Goal: Information Seeking & Learning: Check status

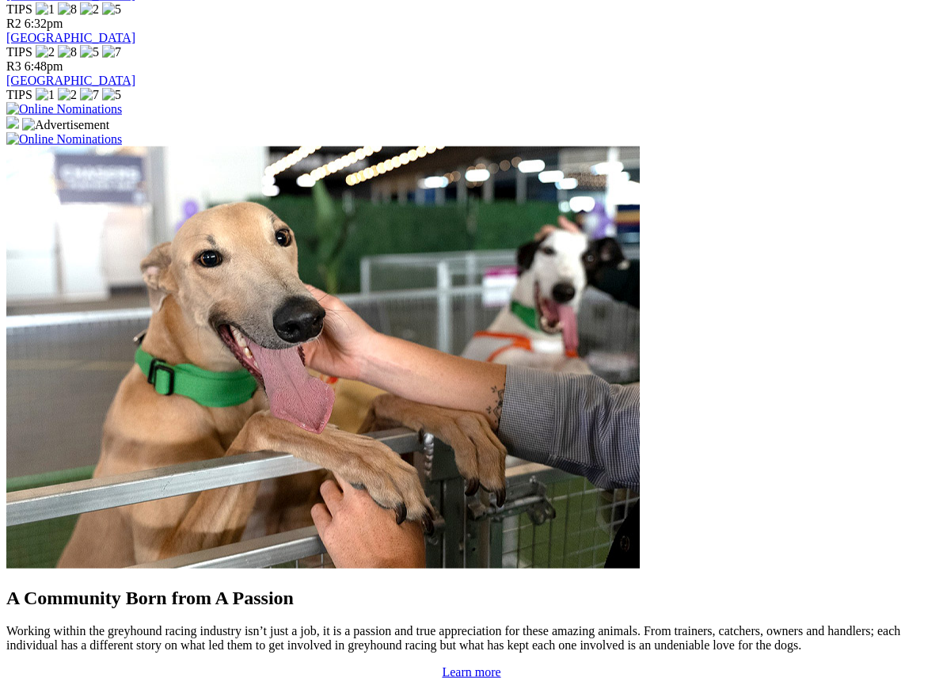
scroll to position [1089, 0]
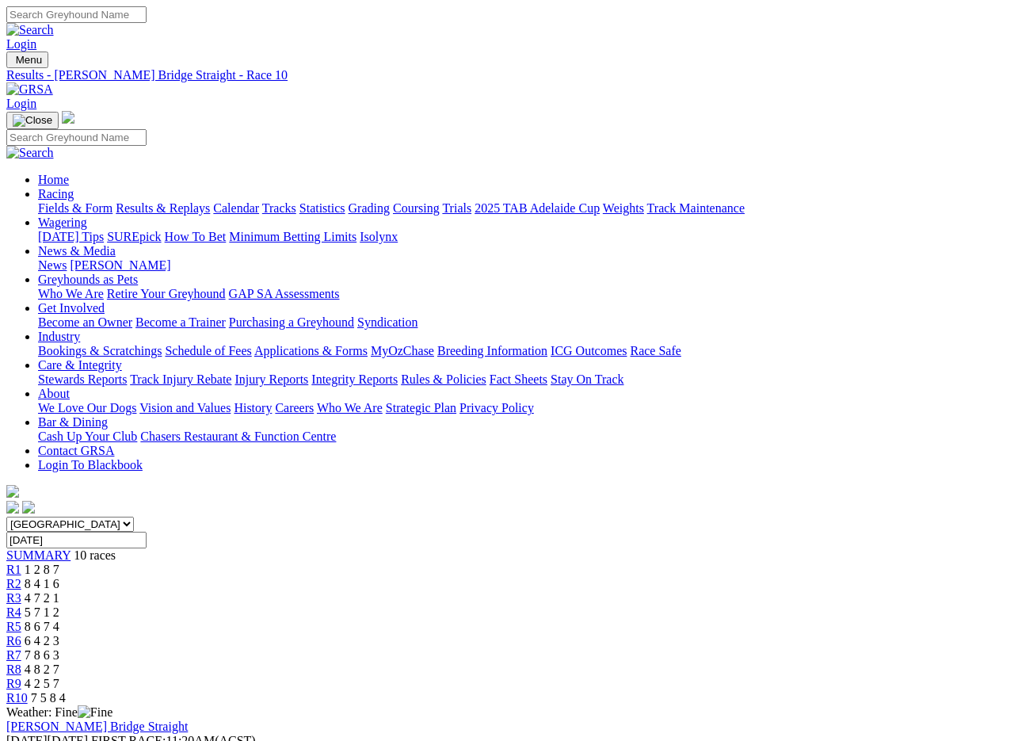
scroll to position [2, 0]
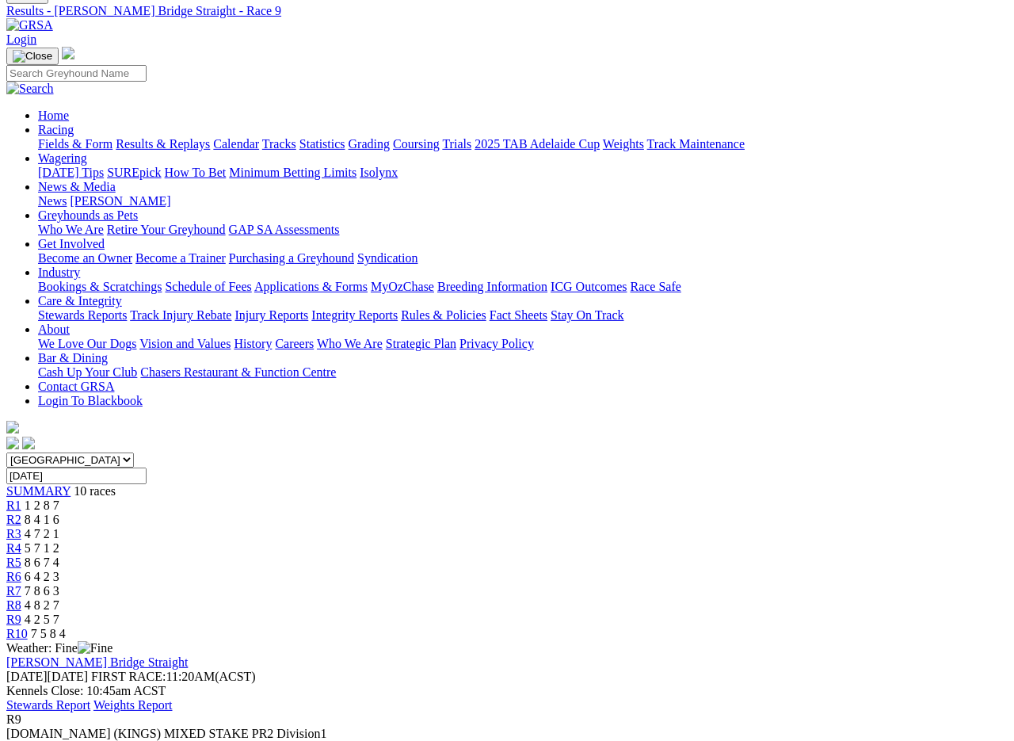
scroll to position [64, 0]
click at [28, 627] on span "R10" at bounding box center [16, 633] width 21 height 13
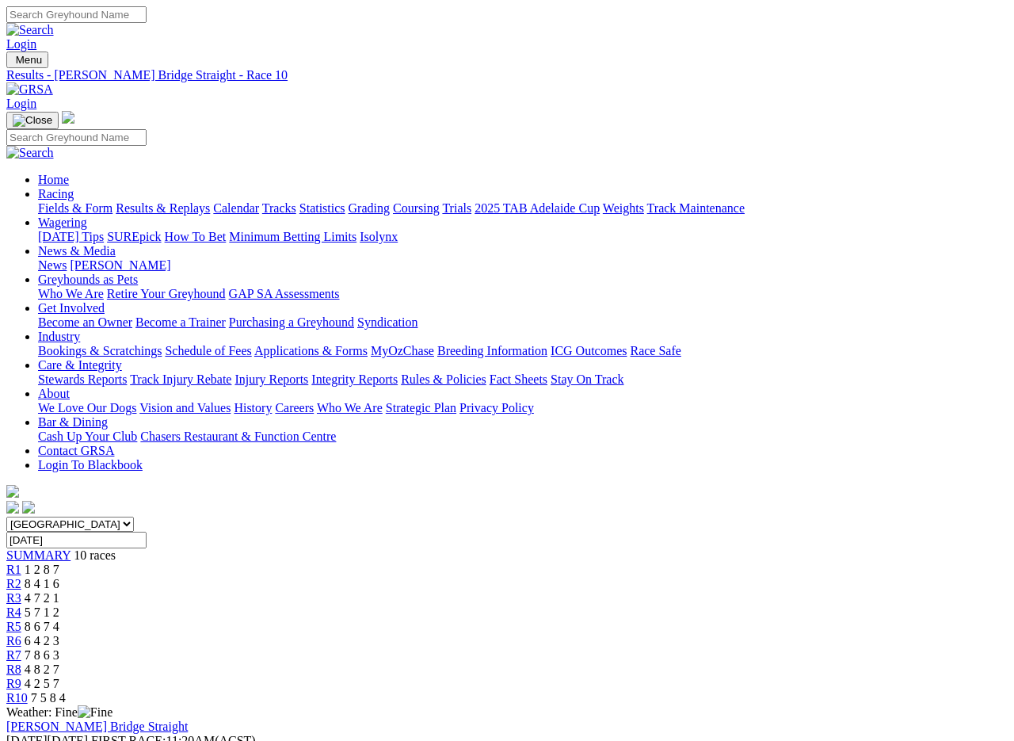
click at [21, 662] on link "R8" at bounding box center [13, 668] width 15 height 13
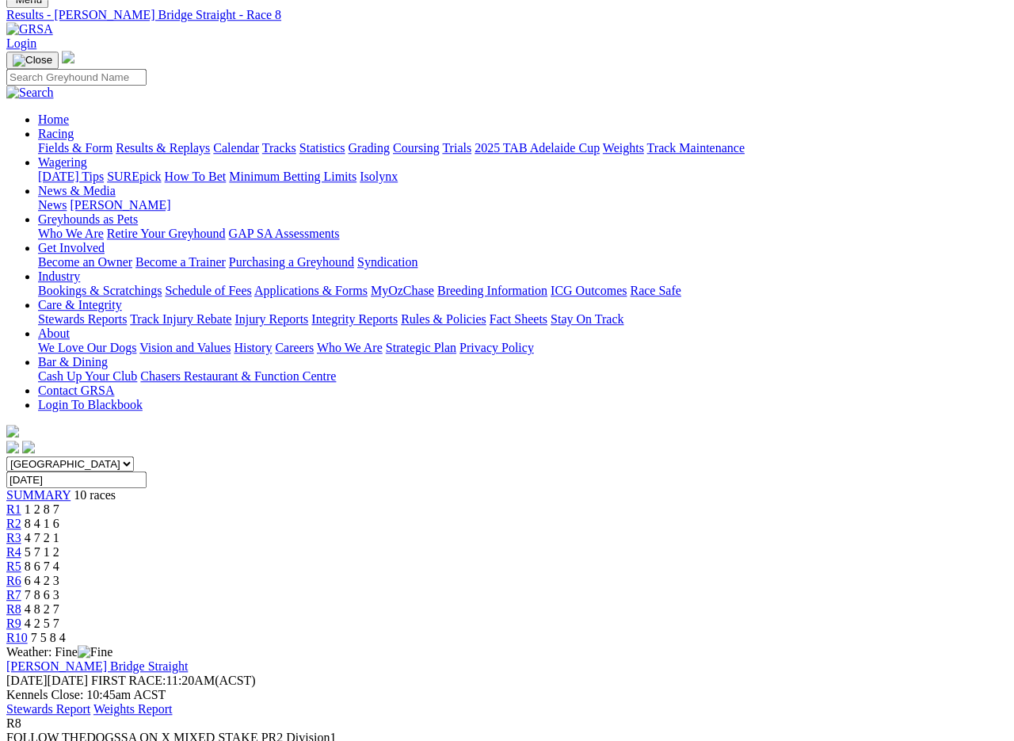
scroll to position [69, 0]
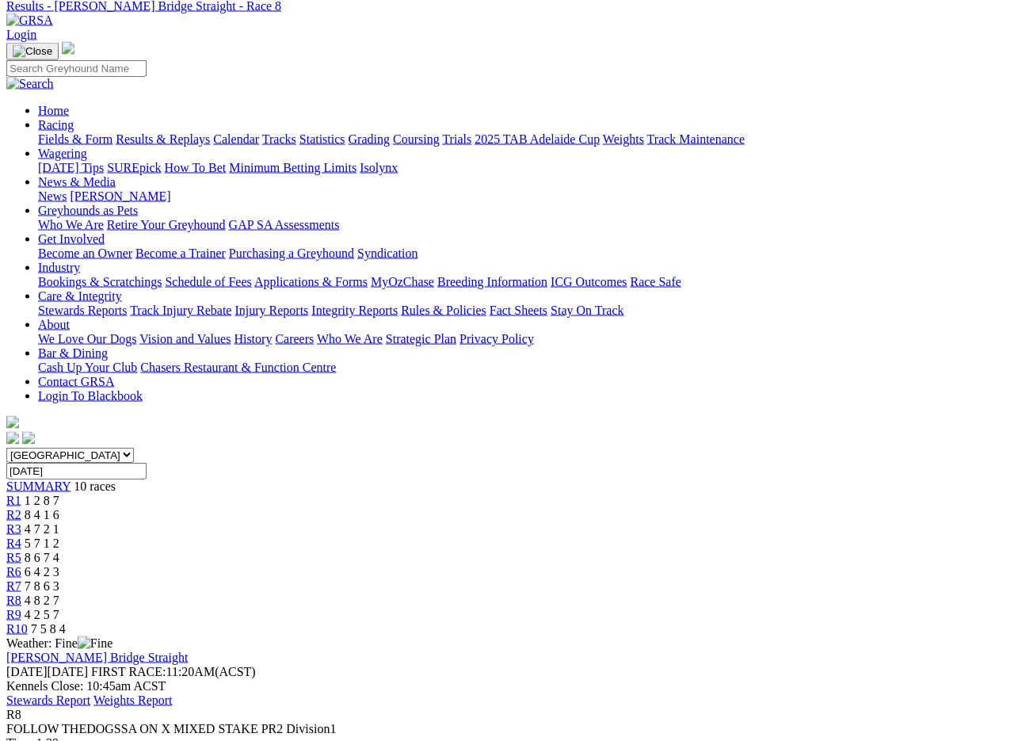
click at [21, 579] on span "R7" at bounding box center [13, 585] width 15 height 13
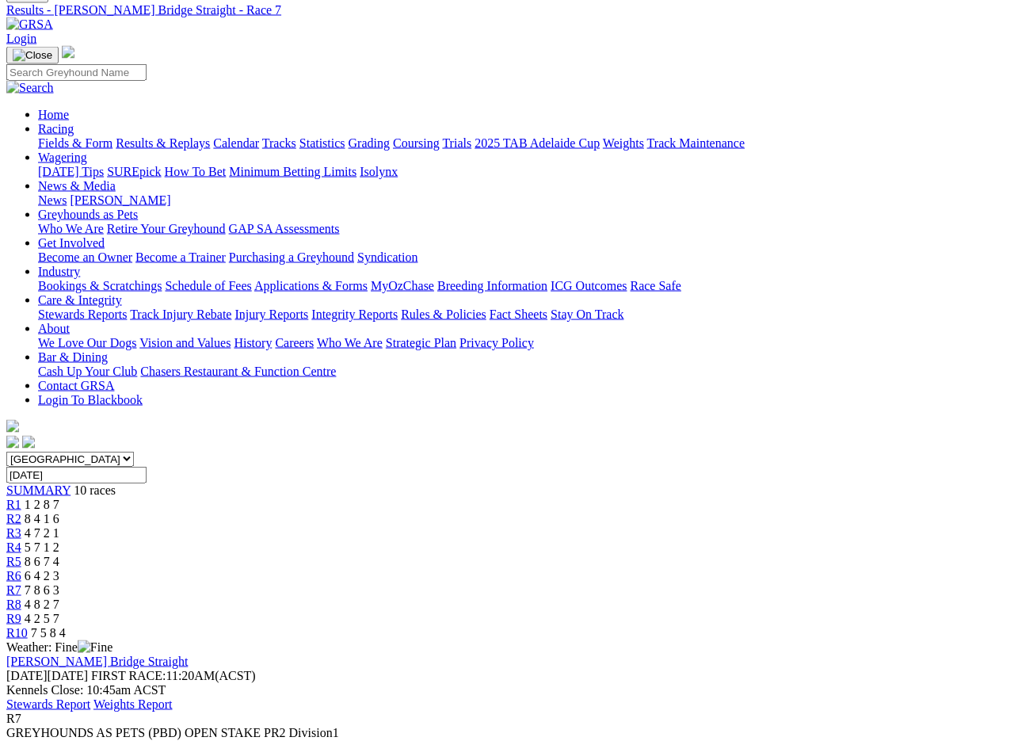
scroll to position [66, 0]
click at [21, 568] on link "R6" at bounding box center [13, 574] width 15 height 13
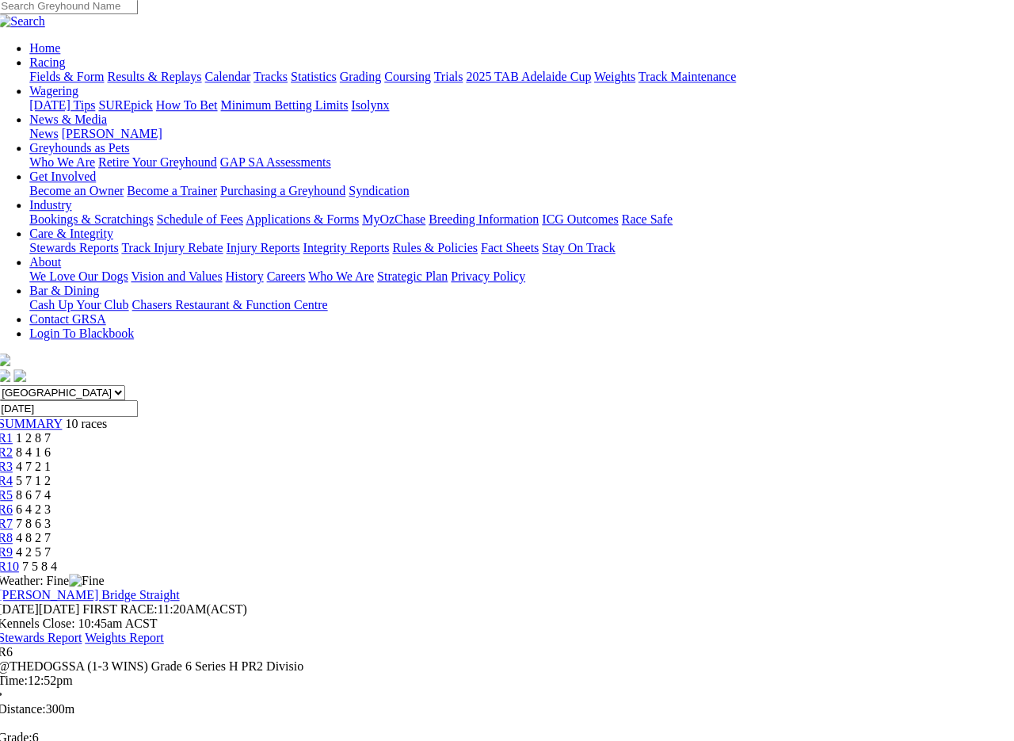
scroll to position [93, 13]
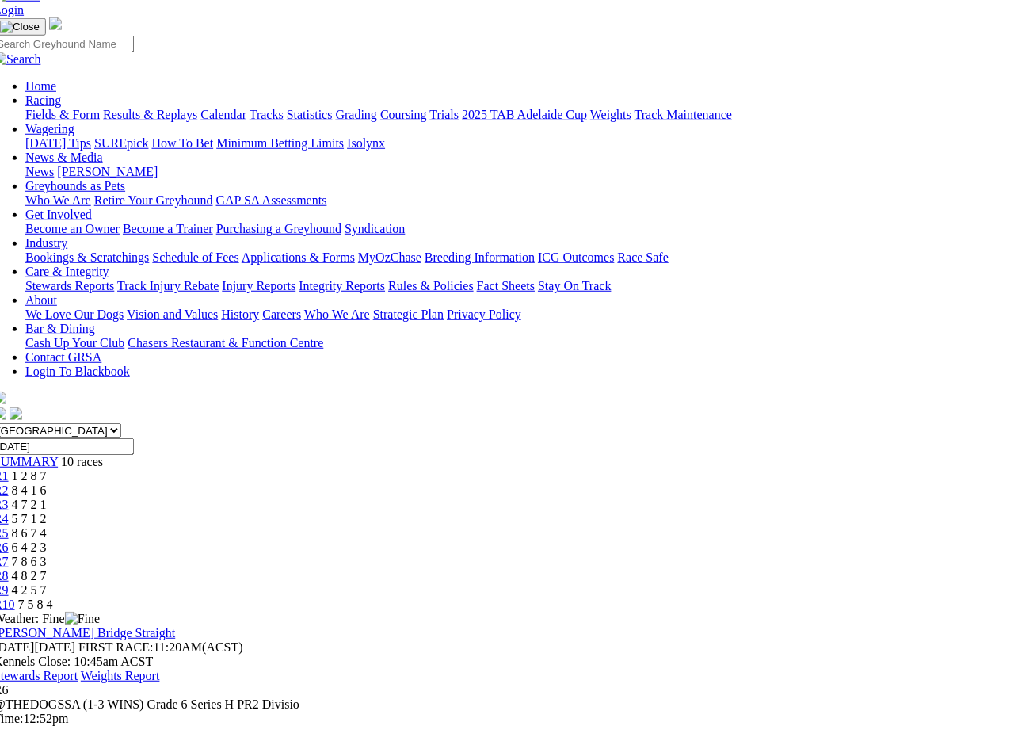
click at [9, 526] on link "R5" at bounding box center [1, 532] width 15 height 13
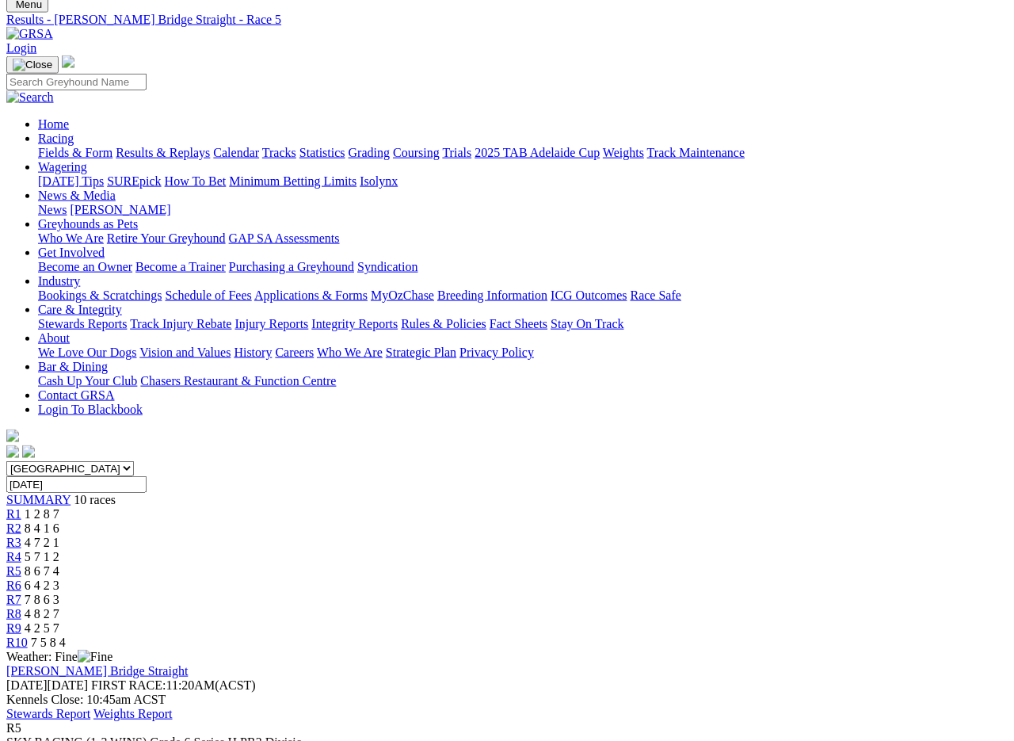
scroll to position [57, 0]
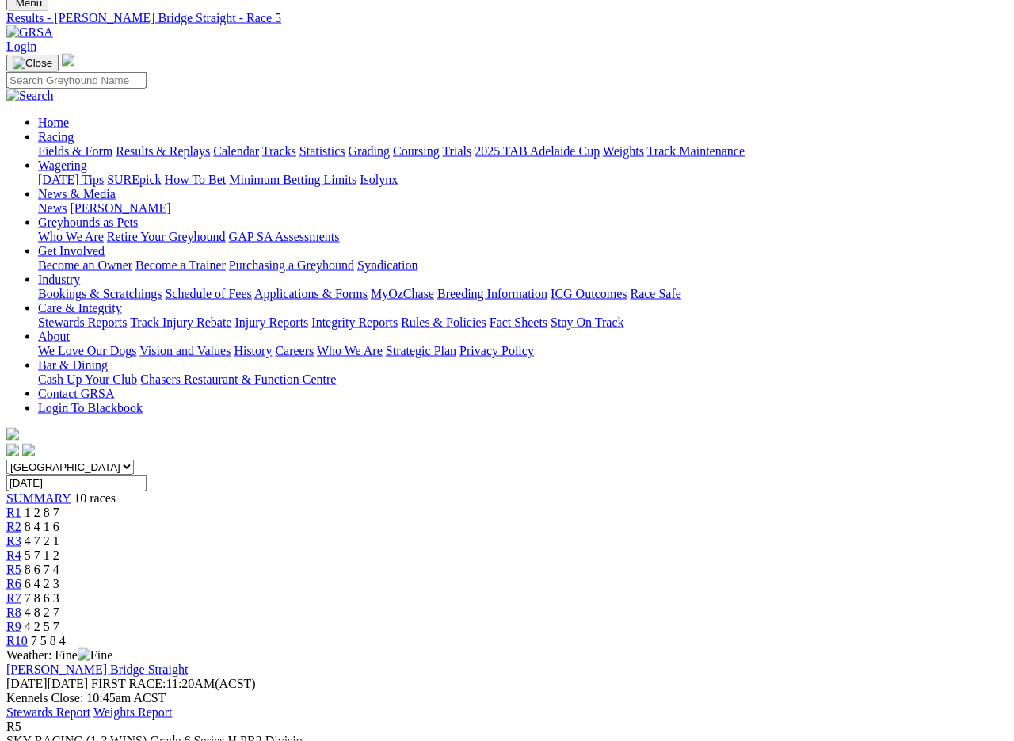
click at [21, 548] on link "R4" at bounding box center [13, 554] width 15 height 13
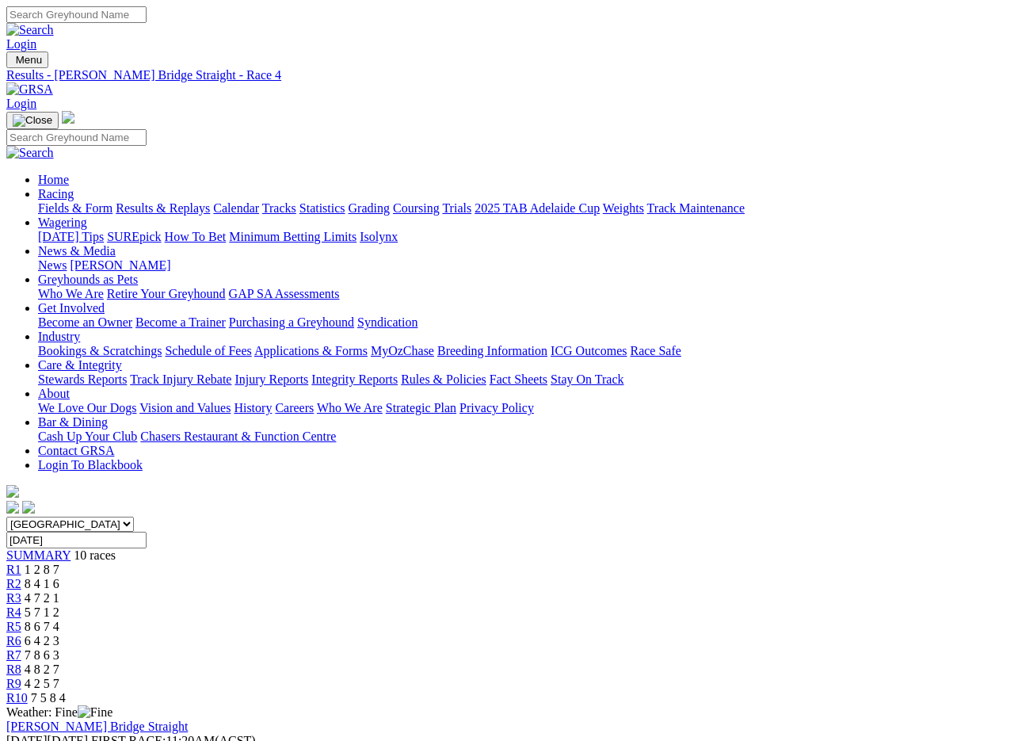
click at [21, 591] on span "R3" at bounding box center [13, 597] width 15 height 13
click at [61, 201] on link "Fields & Form" at bounding box center [75, 207] width 74 height 13
